Goal: Navigation & Orientation: Find specific page/section

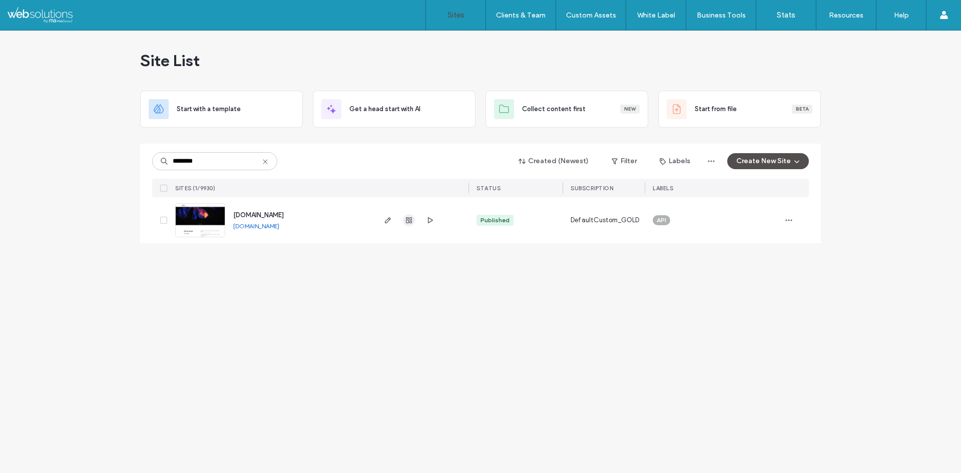
type input "********"
click at [410, 222] on use "button" at bounding box center [409, 220] width 6 height 6
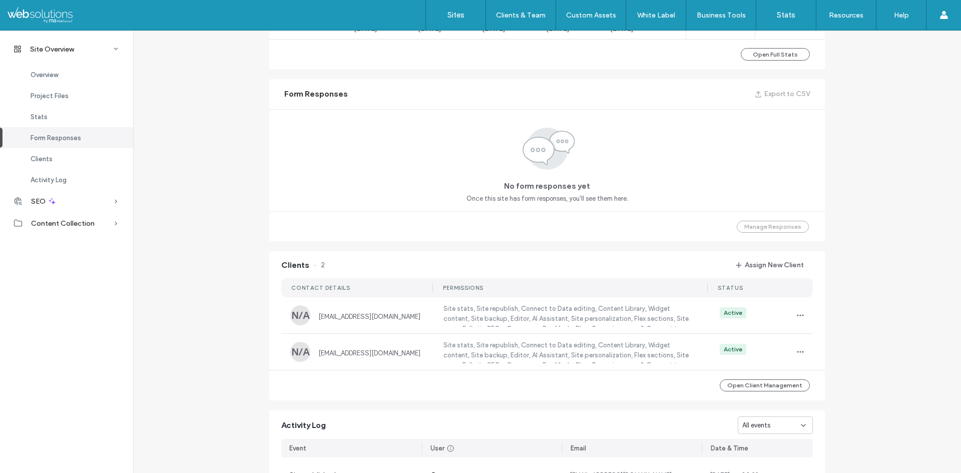
scroll to position [751, 0]
click at [231, 340] on div "Site Overview www.nestlabcreative.com Site ID: 866e1157 https://www.nestlabcrea…" at bounding box center [547, 62] width 828 height 1265
click at [435, 316] on div "Site stats, Site republish, Connect to Data editing, Content Library, Widget co…" at bounding box center [569, 315] width 273 height 23
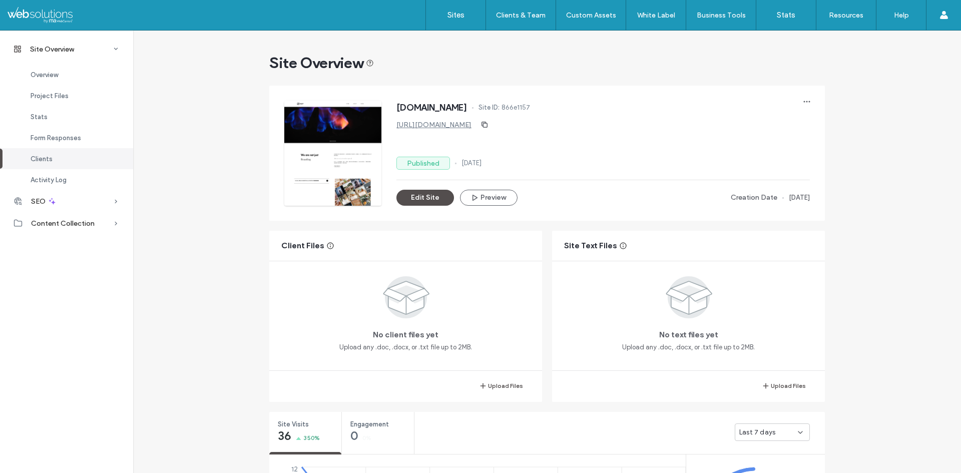
scroll to position [817, 0]
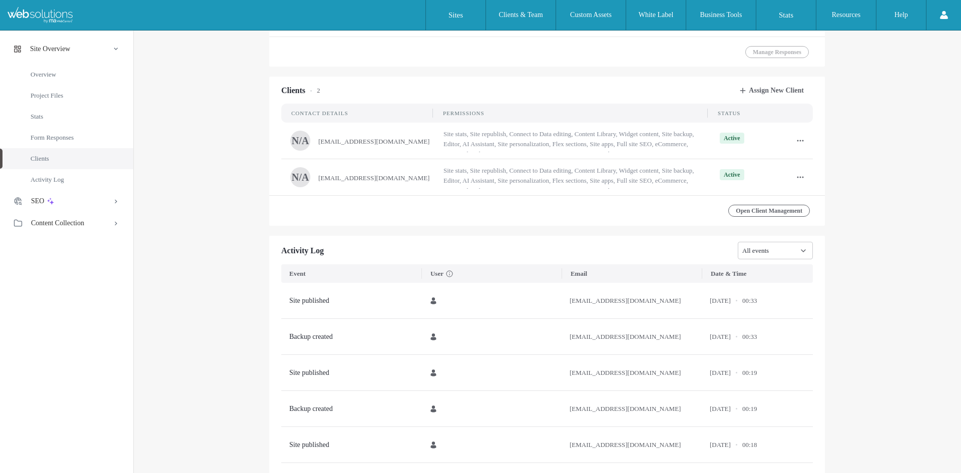
scroll to position [817, 0]
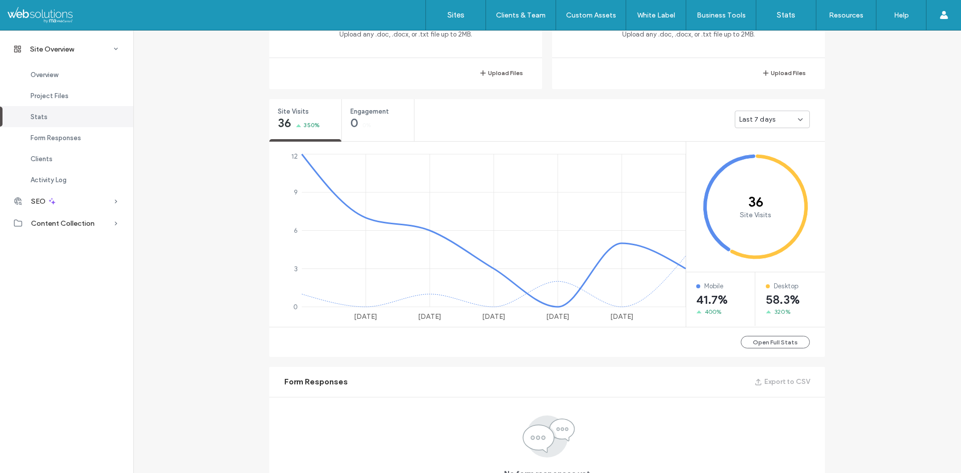
scroll to position [66, 0]
